Goal: Information Seeking & Learning: Find contact information

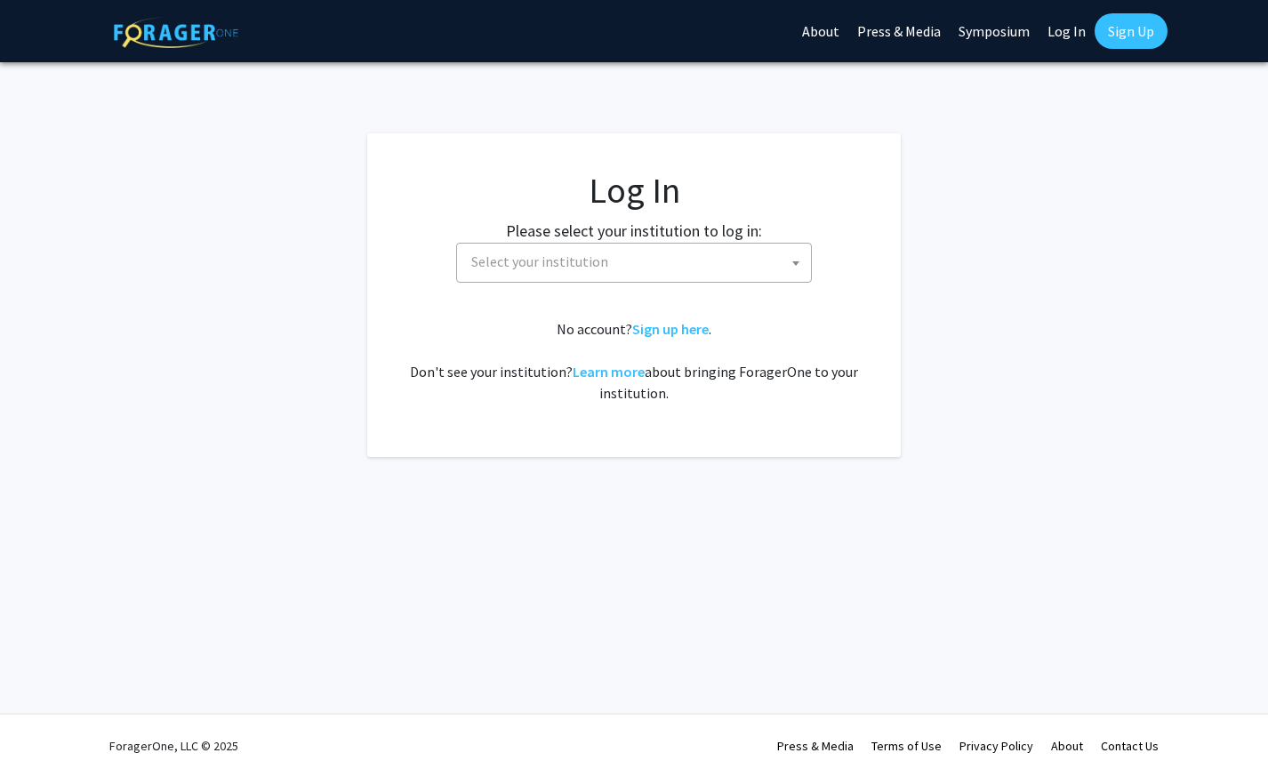
select select
click at [669, 265] on span "Select your institution" at bounding box center [637, 262] width 347 height 36
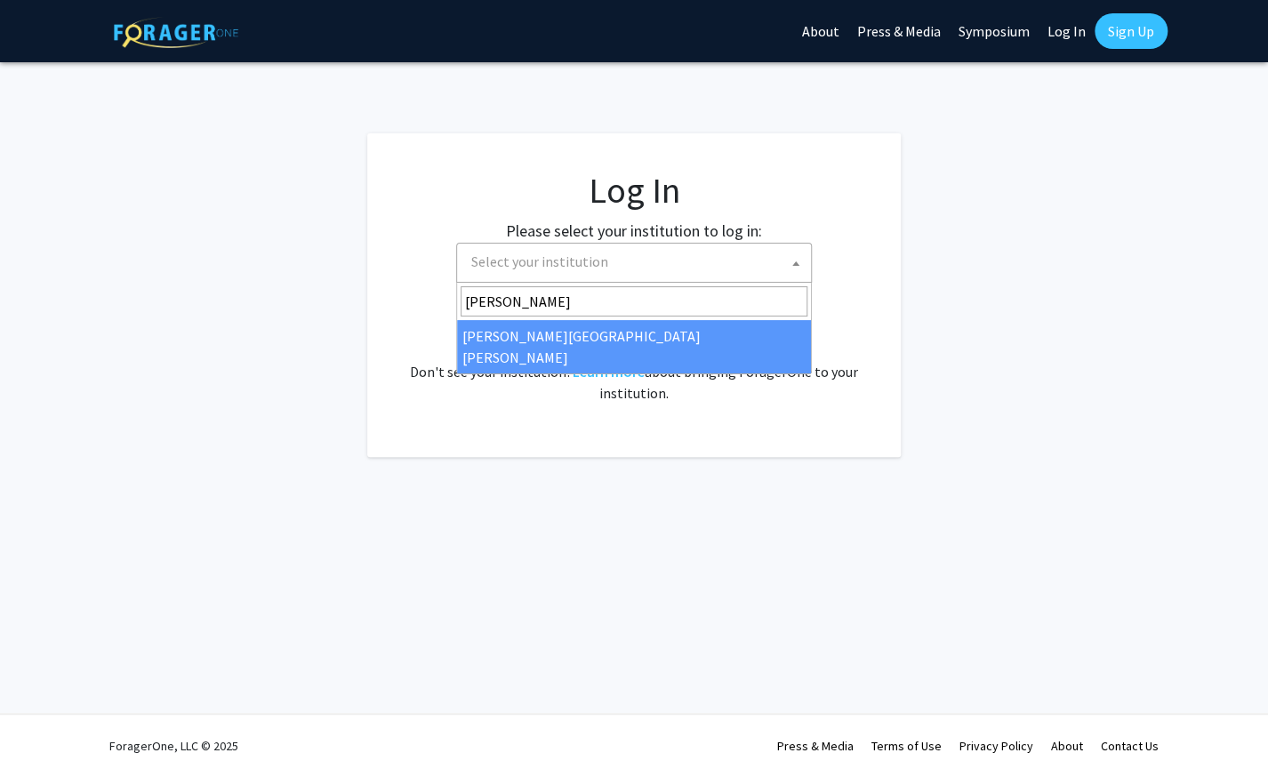
type input "[PERSON_NAME]"
select select "1"
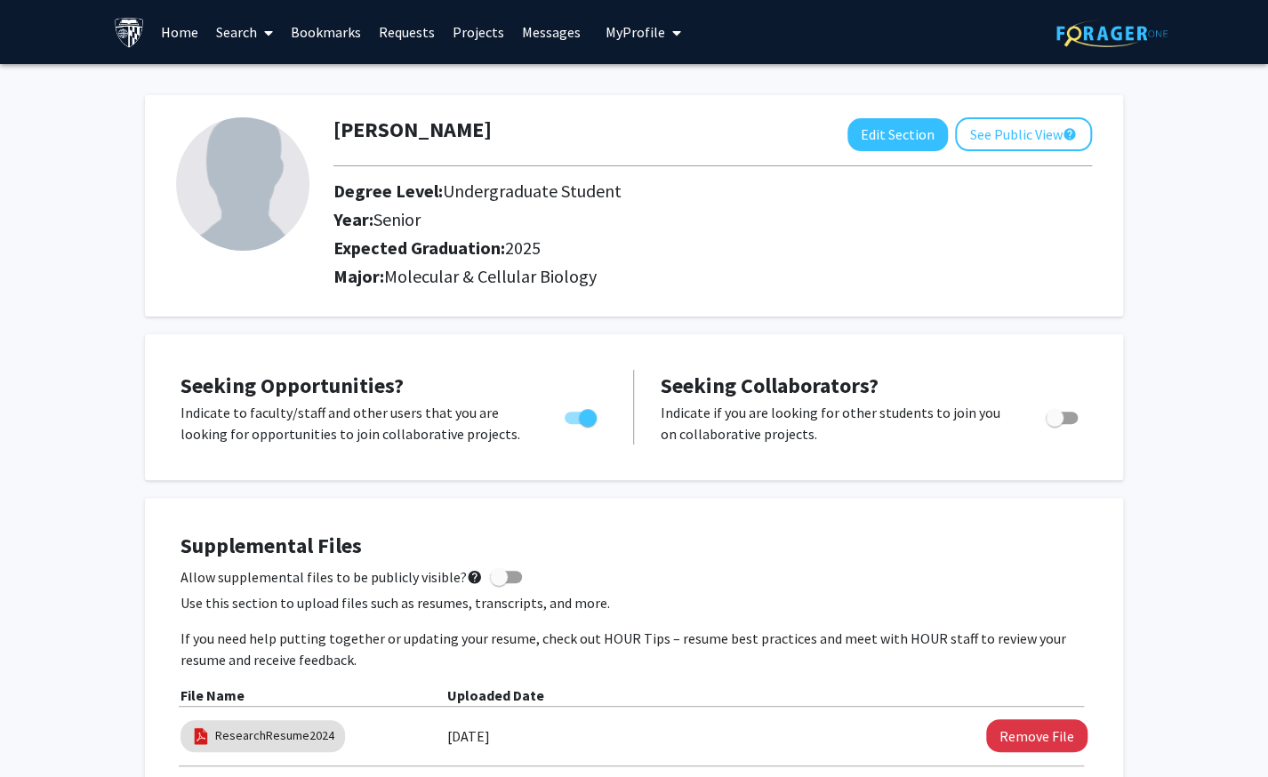
click at [474, 44] on link "Projects" at bounding box center [478, 32] width 69 height 62
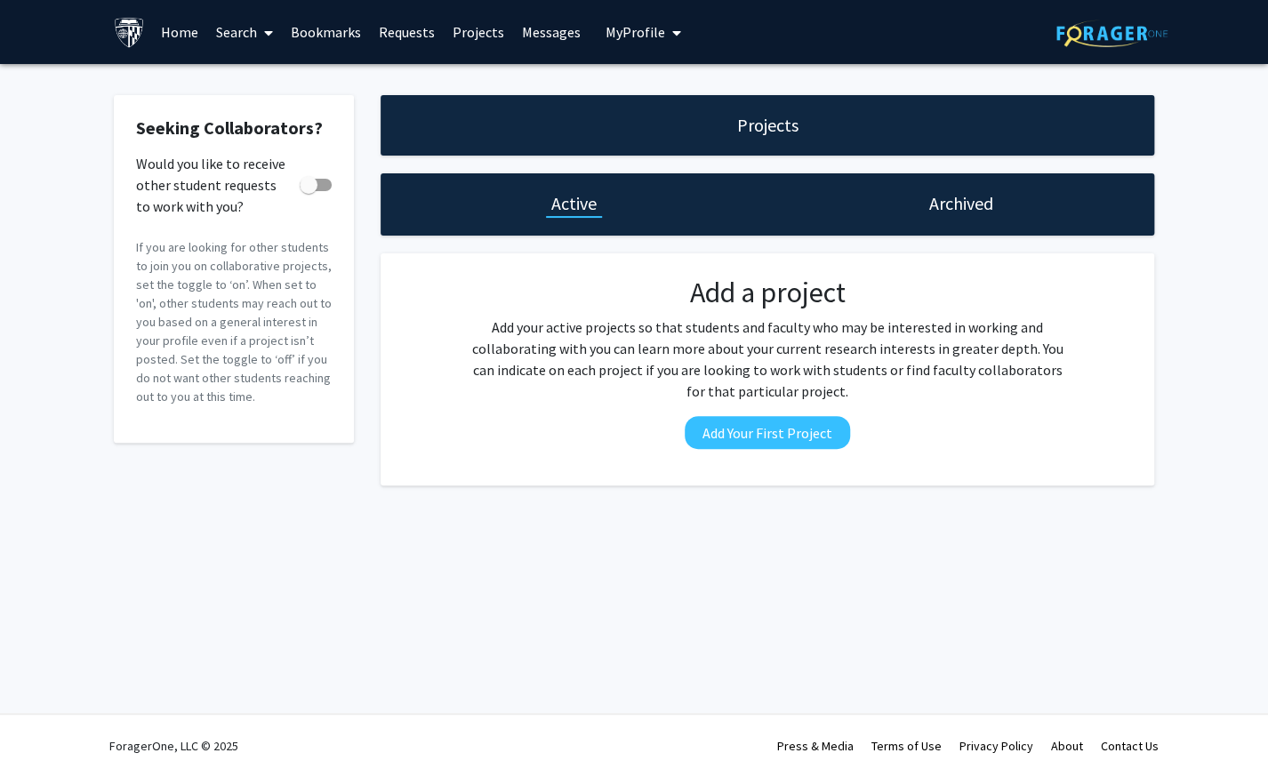
click at [178, 29] on link "Home" at bounding box center [179, 32] width 55 height 62
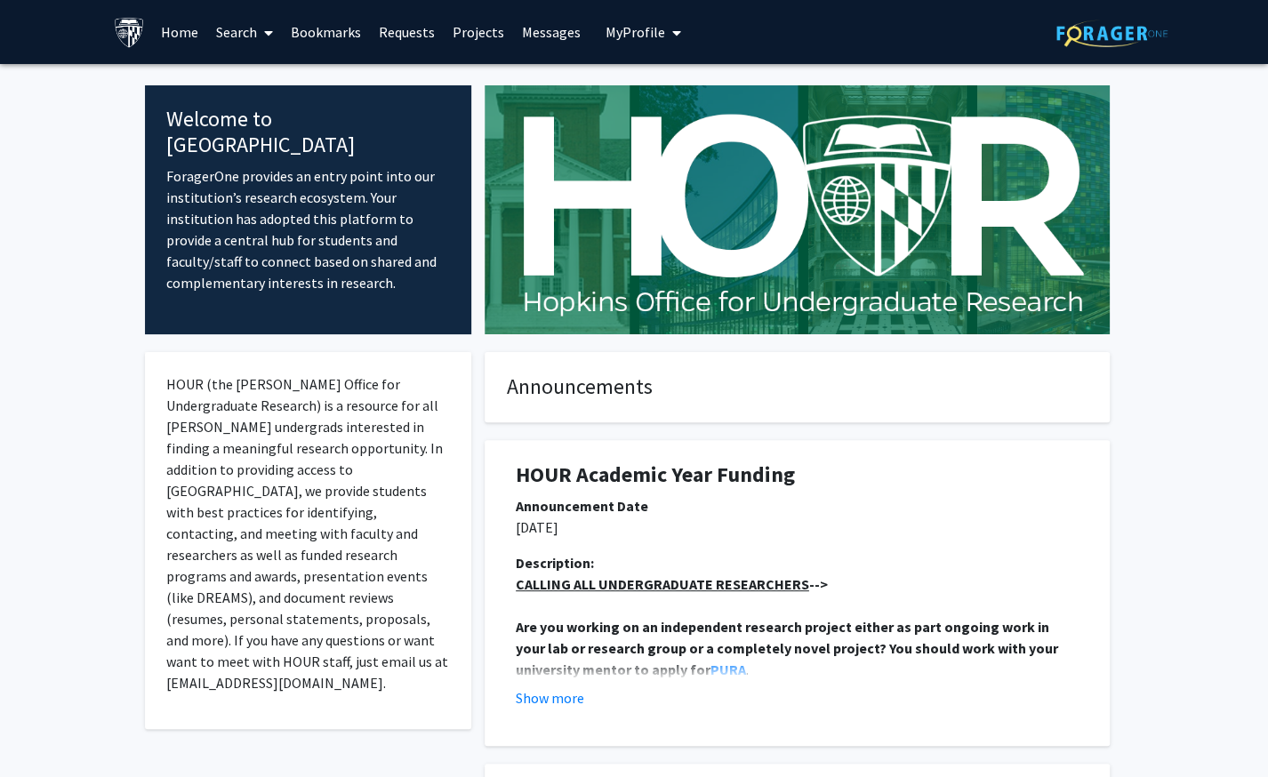
click at [229, 35] on link "Search" at bounding box center [244, 32] width 75 height 62
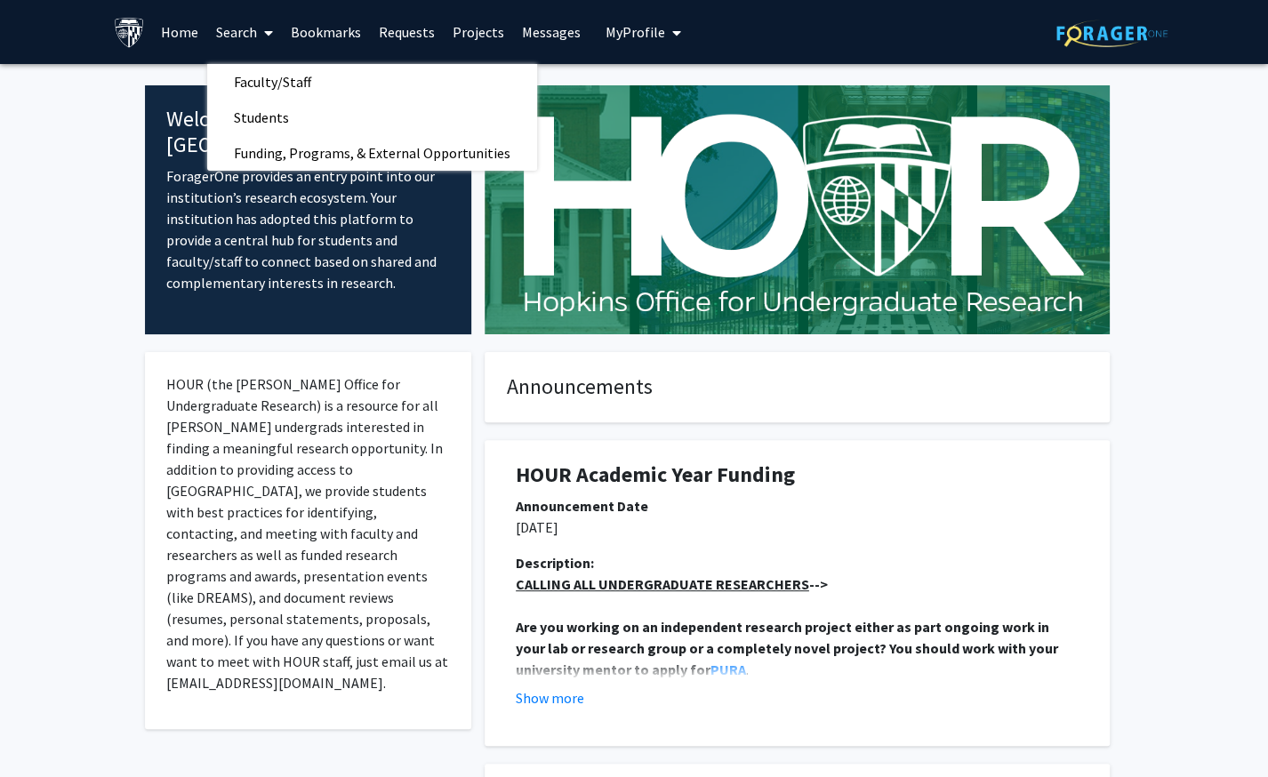
click at [405, 36] on link "Requests" at bounding box center [407, 32] width 74 height 62
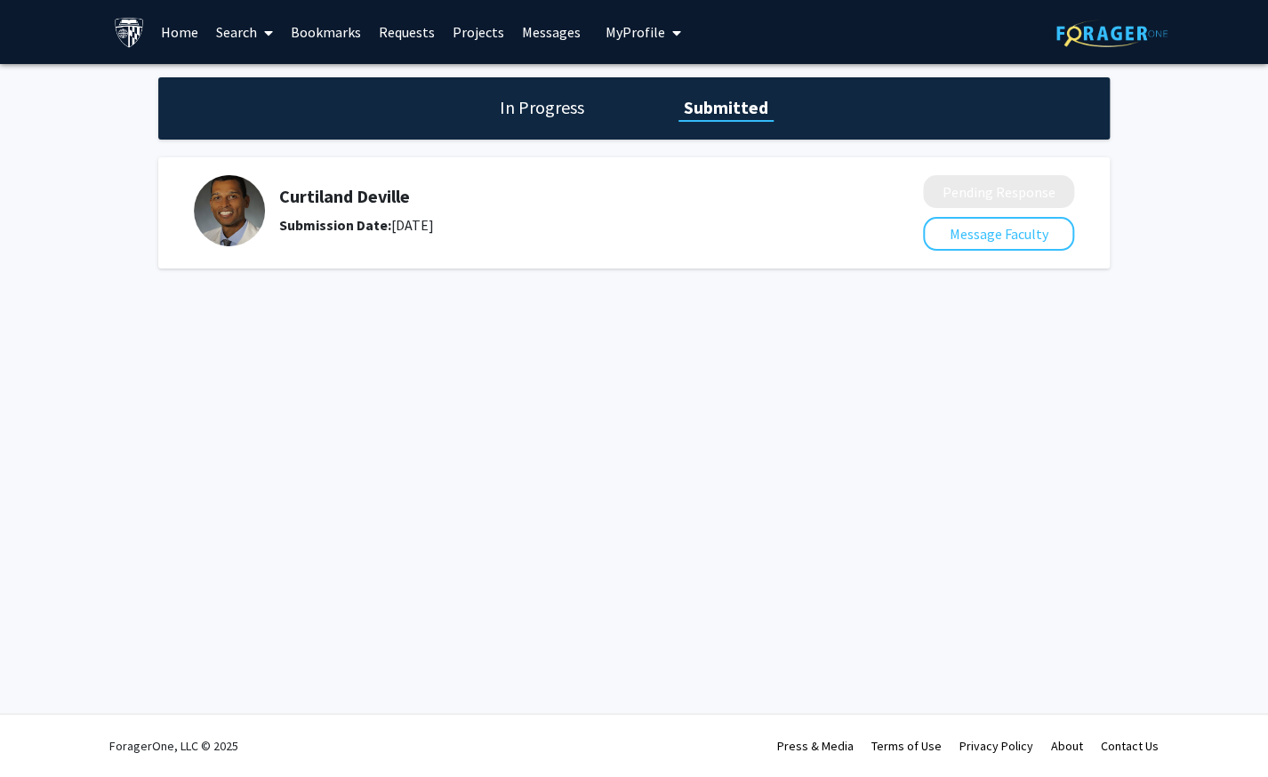
click at [262, 36] on span at bounding box center [265, 33] width 16 height 62
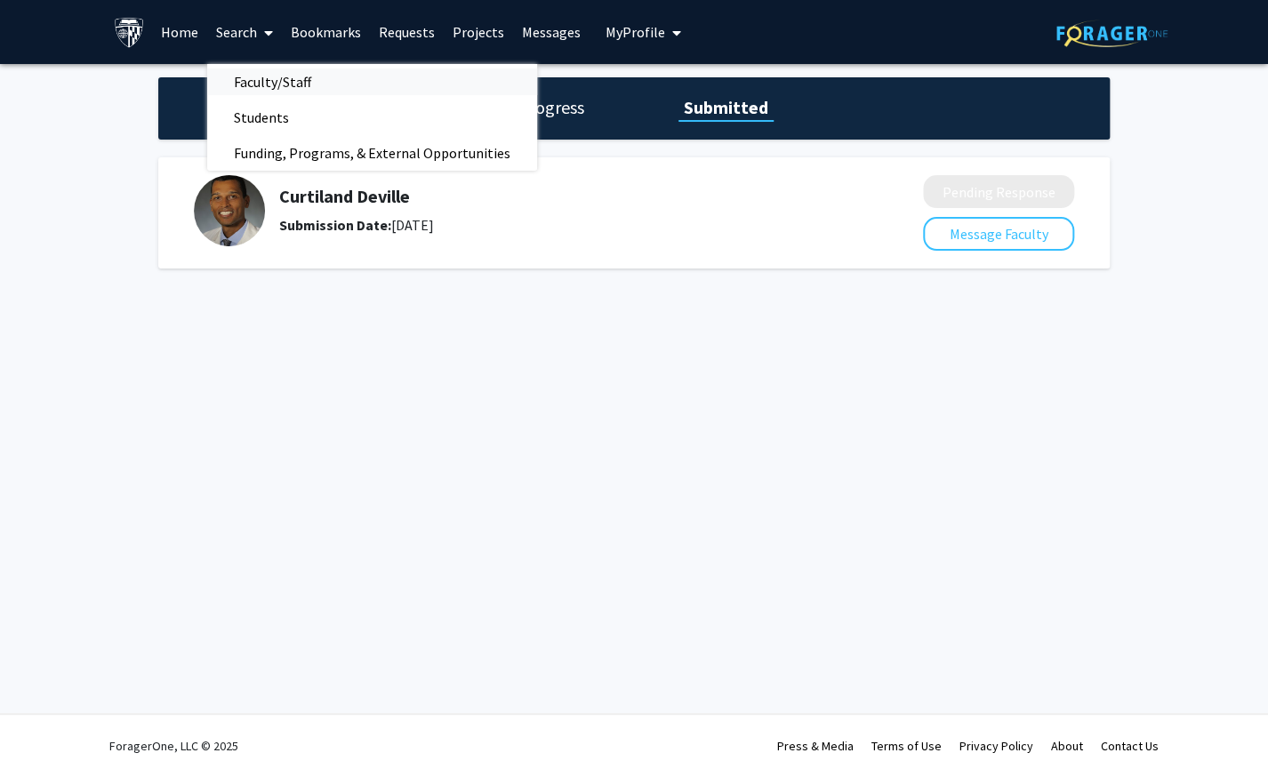
click at [266, 84] on span "Faculty/Staff" at bounding box center [272, 82] width 131 height 36
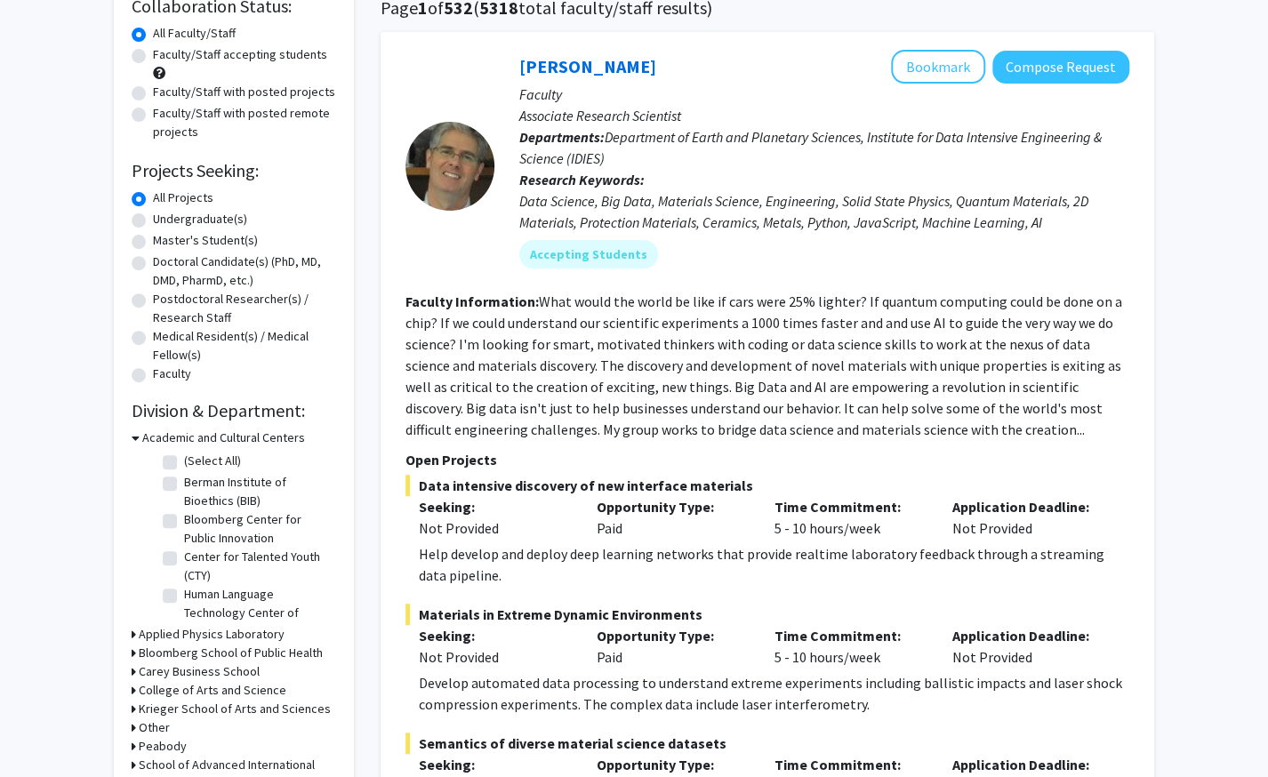
scroll to position [151, 0]
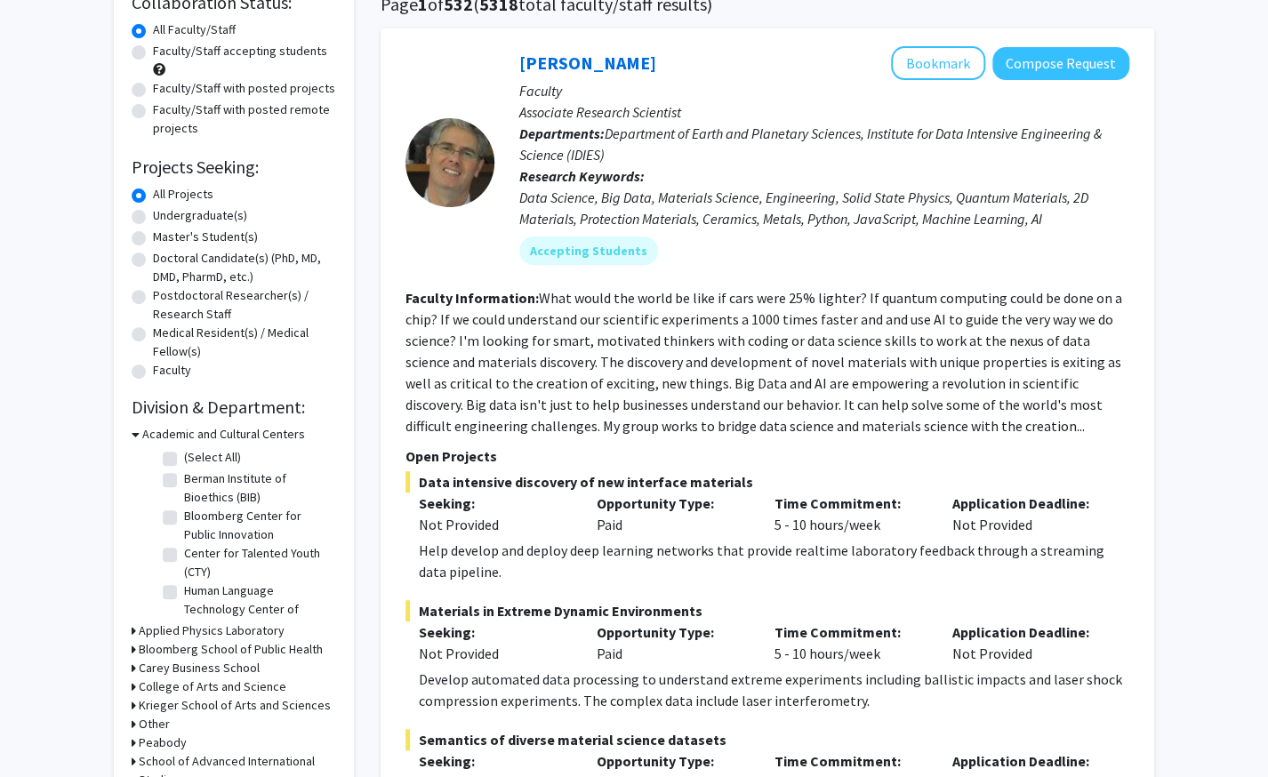
click at [153, 52] on label "Faculty/Staff accepting students" at bounding box center [240, 51] width 174 height 19
click at [153, 52] on input "Faculty/Staff accepting students" at bounding box center [159, 48] width 12 height 12
radio input "true"
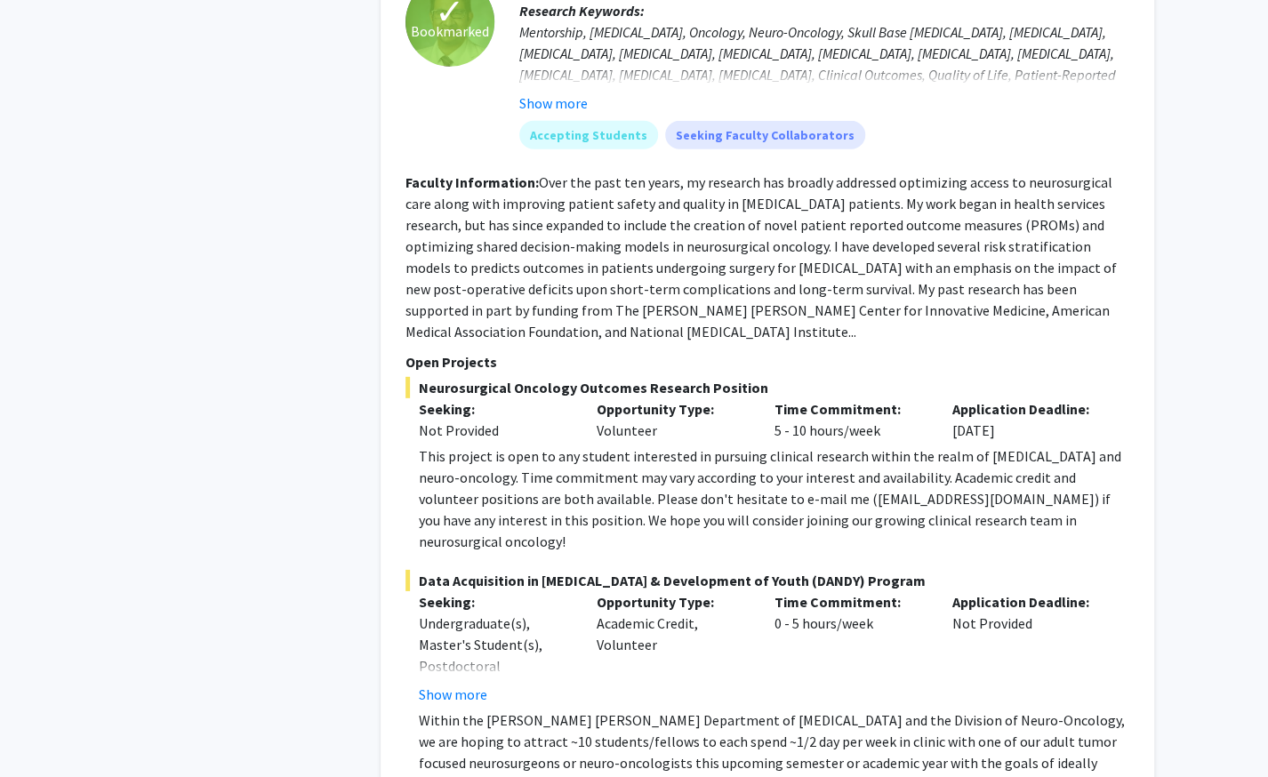
scroll to position [2299, 0]
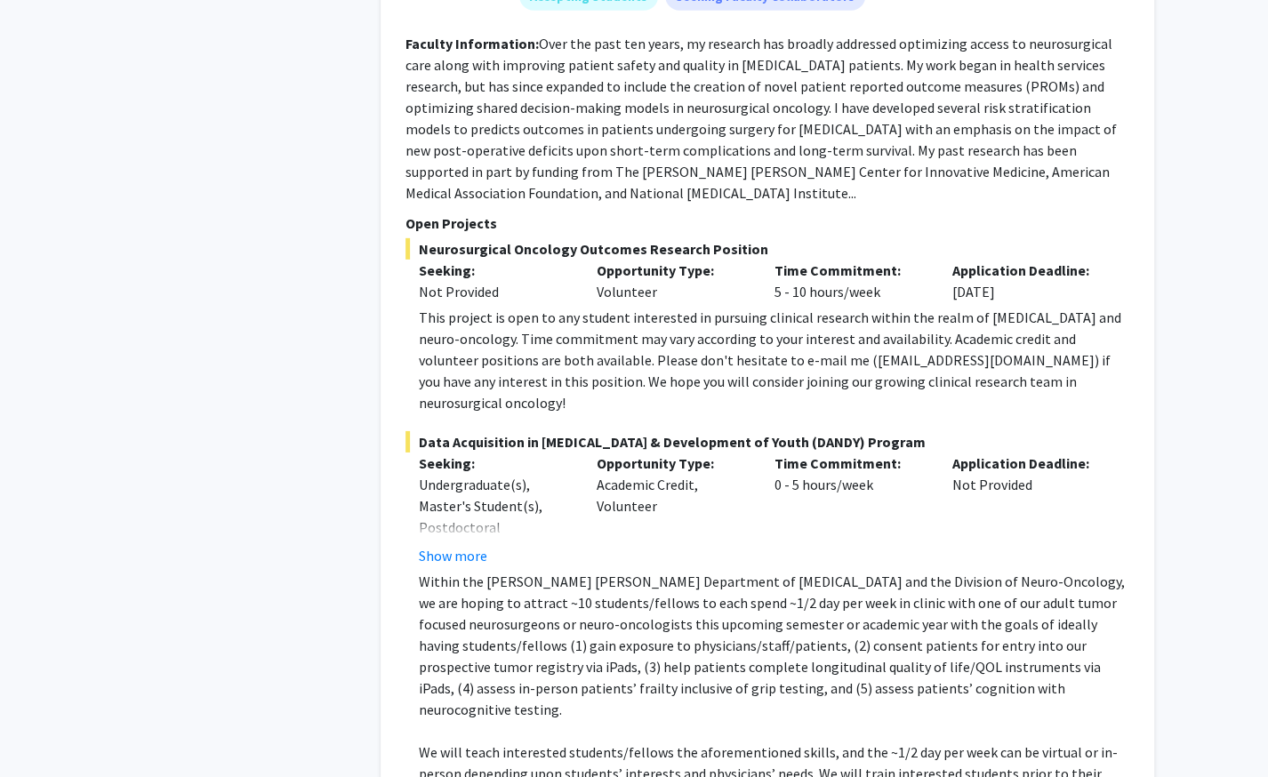
scroll to position [2415, 0]
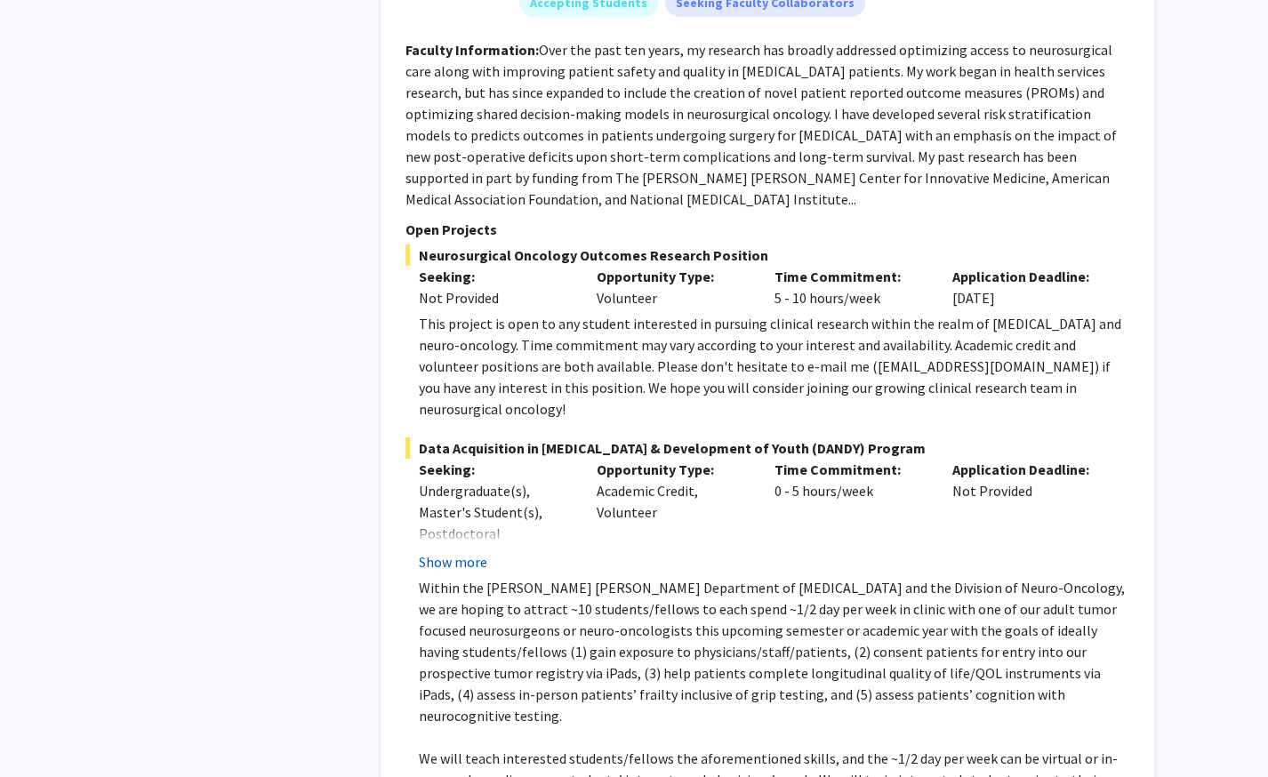
click at [447, 551] on button "Show more" at bounding box center [453, 561] width 68 height 21
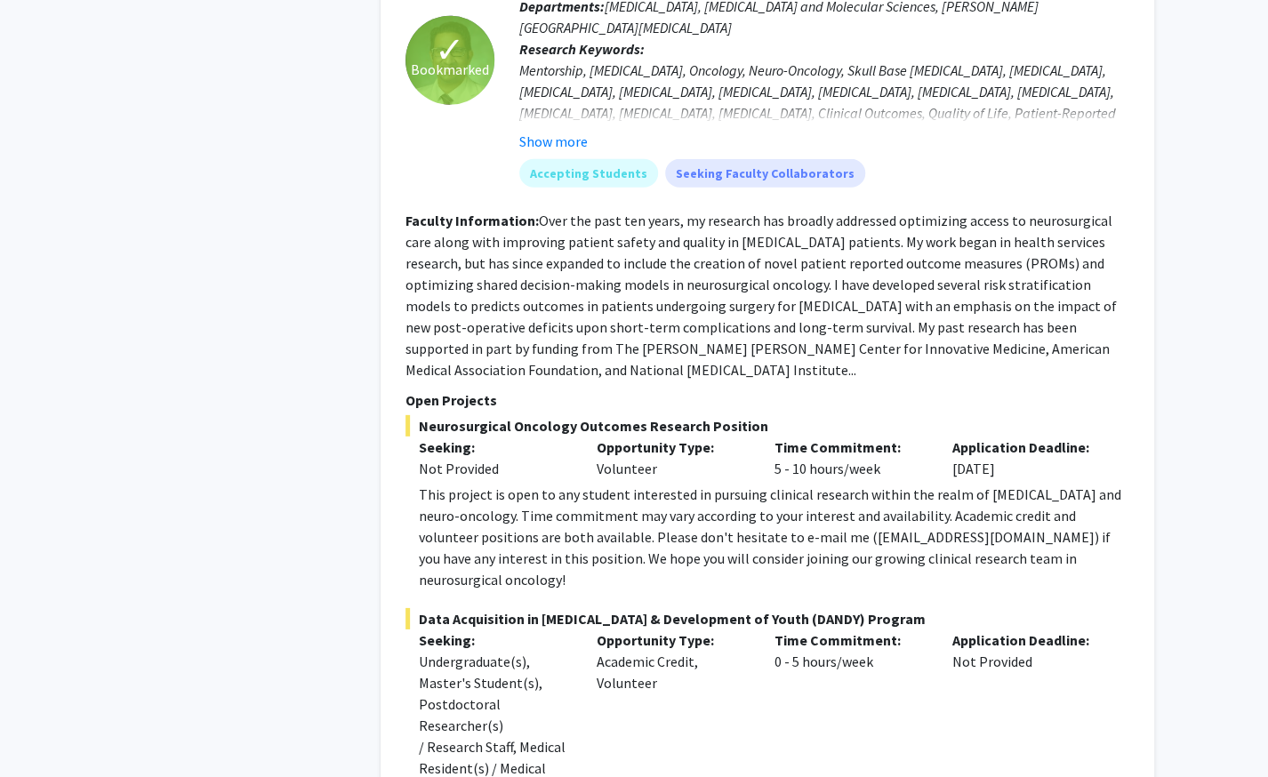
scroll to position [2245, 0]
drag, startPoint x: 799, startPoint y: 447, endPoint x: 924, endPoint y: 447, distance: 125.4
click at [924, 483] on div "This project is open to any student interested in pursuing clinical research wi…" at bounding box center [774, 536] width 711 height 107
copy div "dmukher1@jhmi.edu"
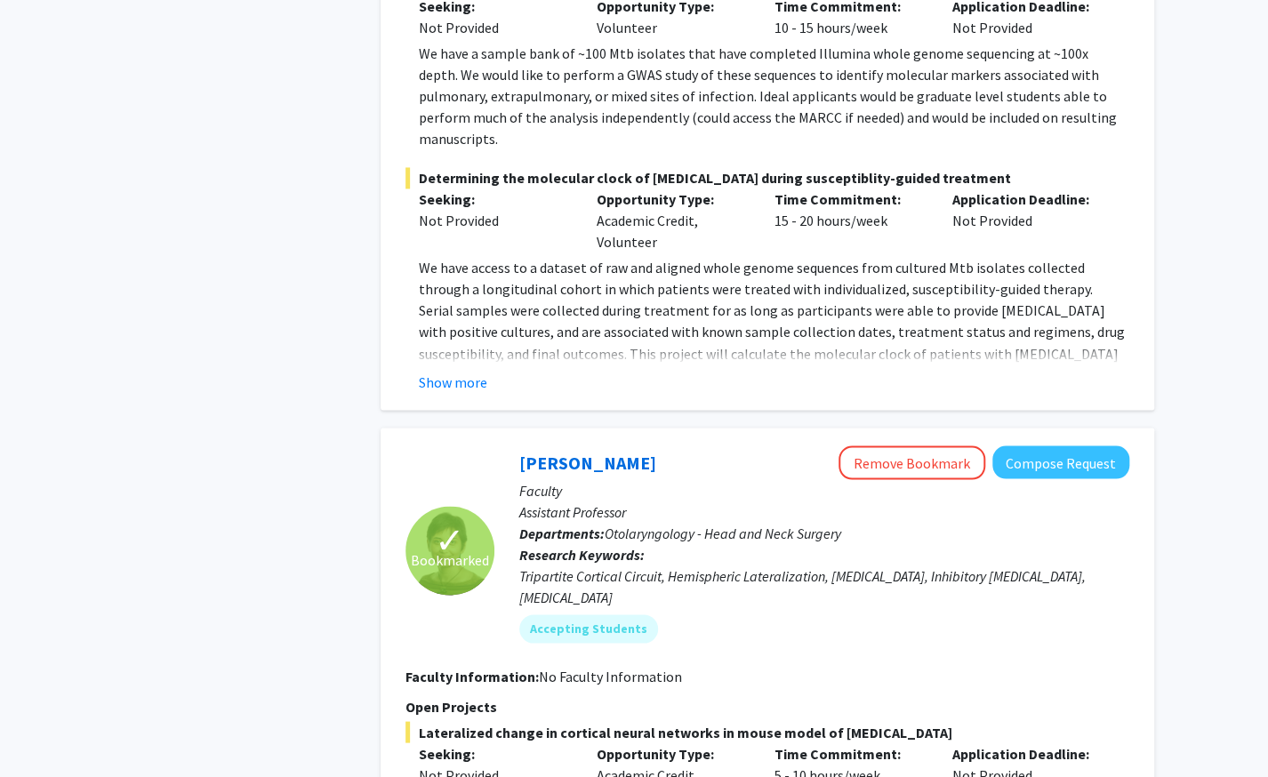
scroll to position [7602, 0]
